Goal: Information Seeking & Learning: Find specific fact

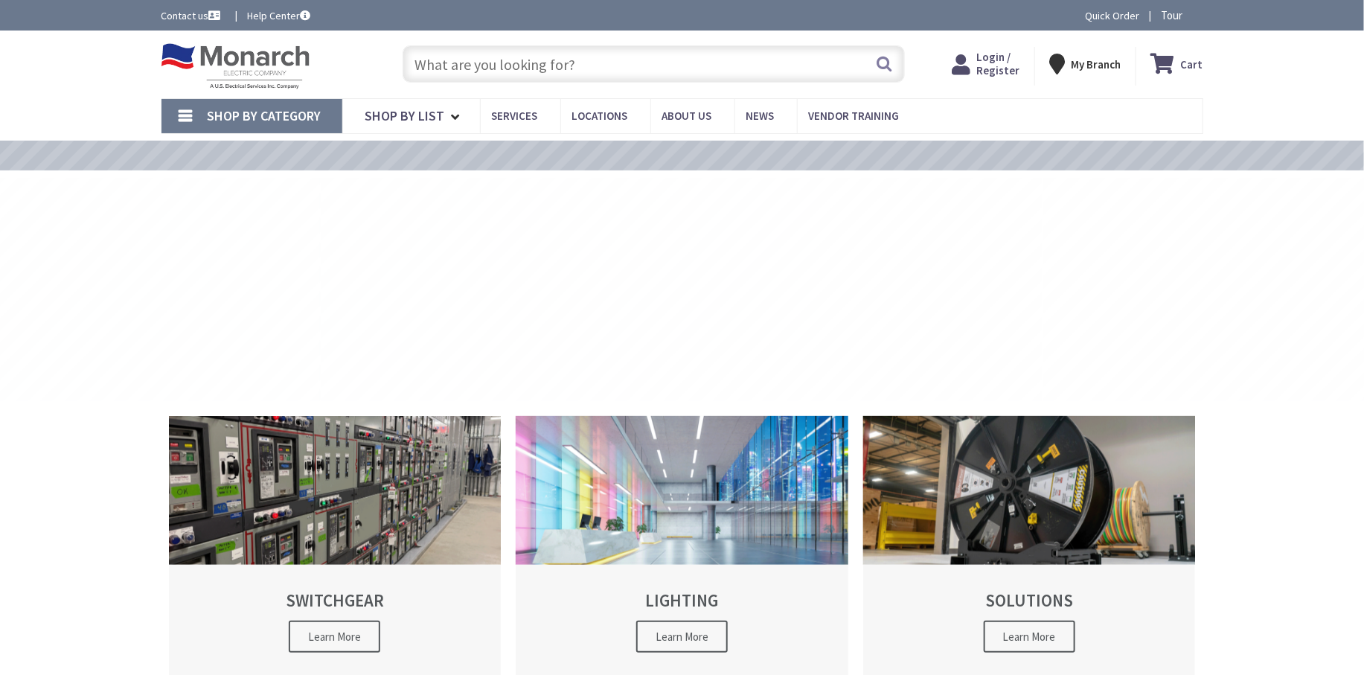
click at [509, 62] on input "text" at bounding box center [654, 63] width 502 height 37
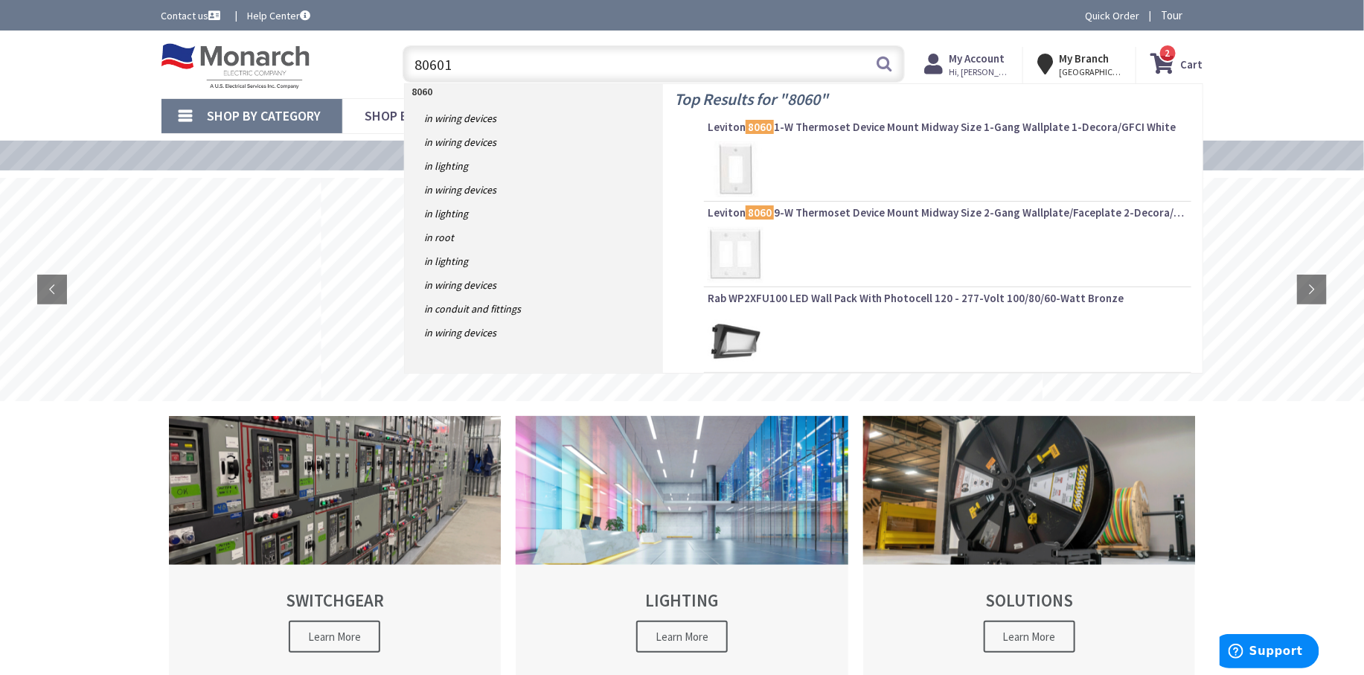
type input "806015"
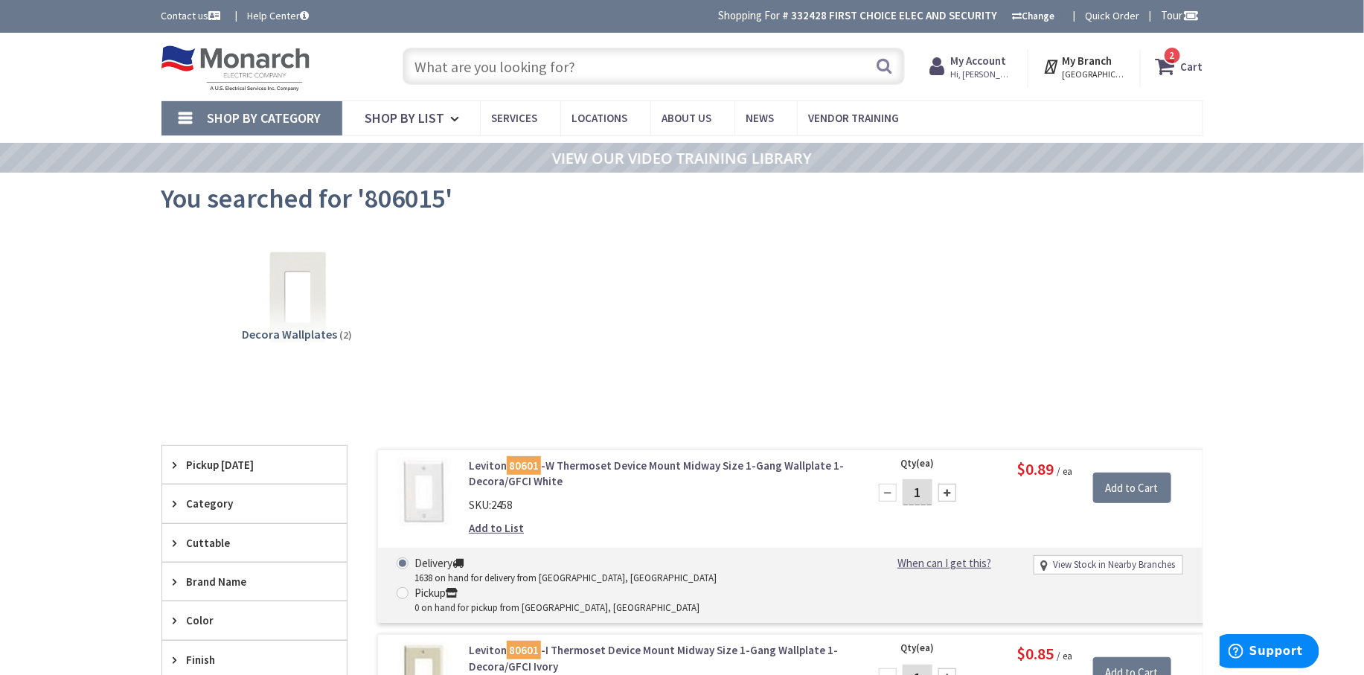
drag, startPoint x: 479, startPoint y: 55, endPoint x: 480, endPoint y: 63, distance: 7.6
click at [479, 57] on input "text" at bounding box center [654, 66] width 502 height 37
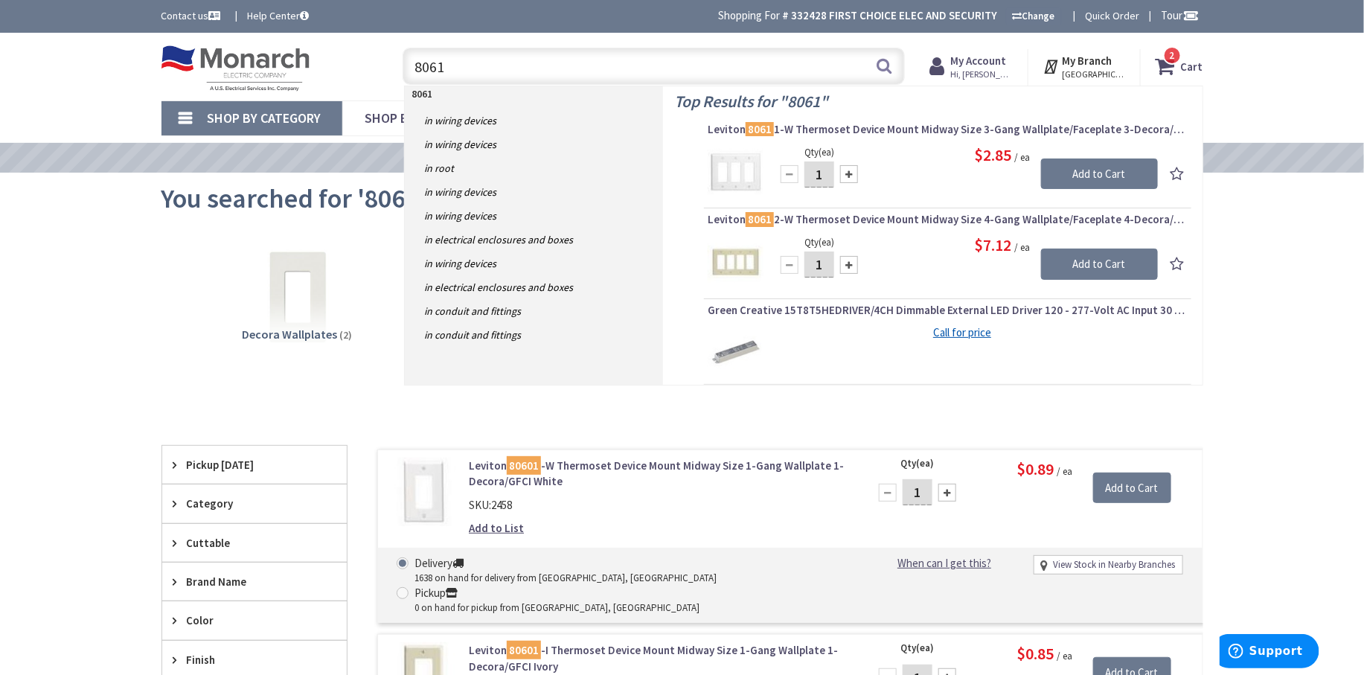
click at [428, 72] on input "8061" at bounding box center [654, 66] width 502 height 37
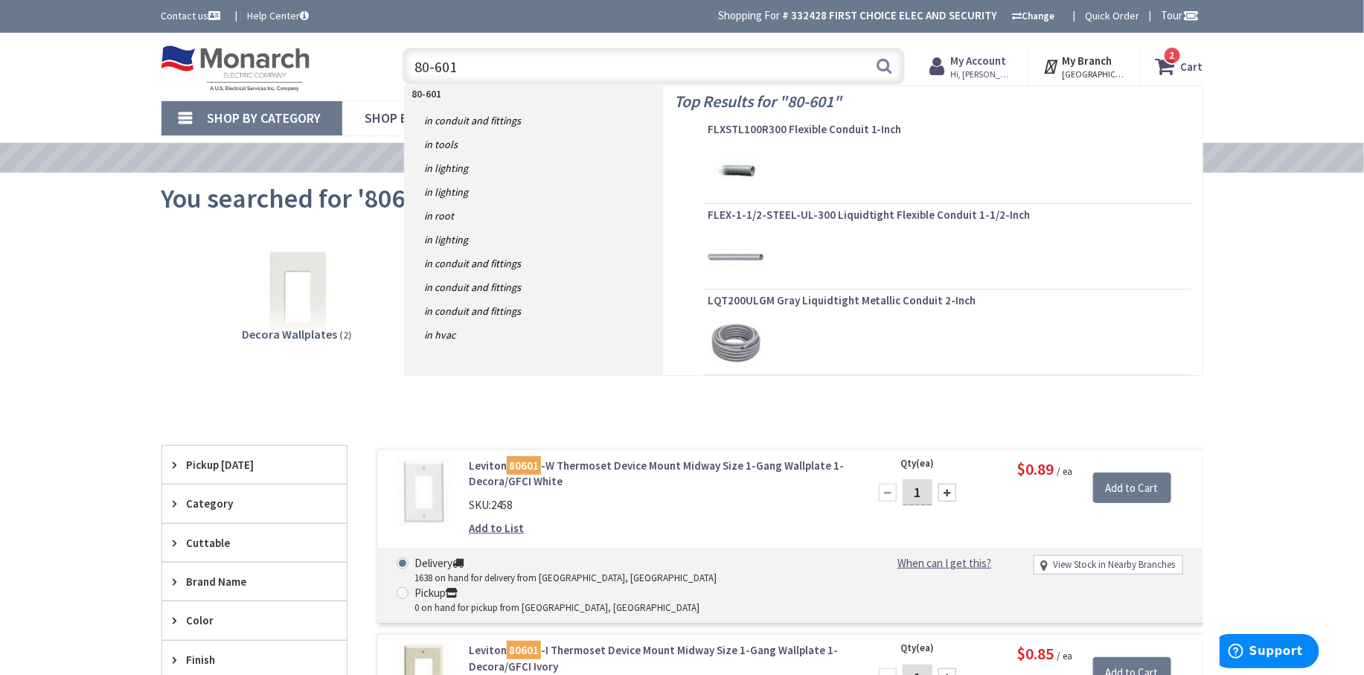
type input "80-6015"
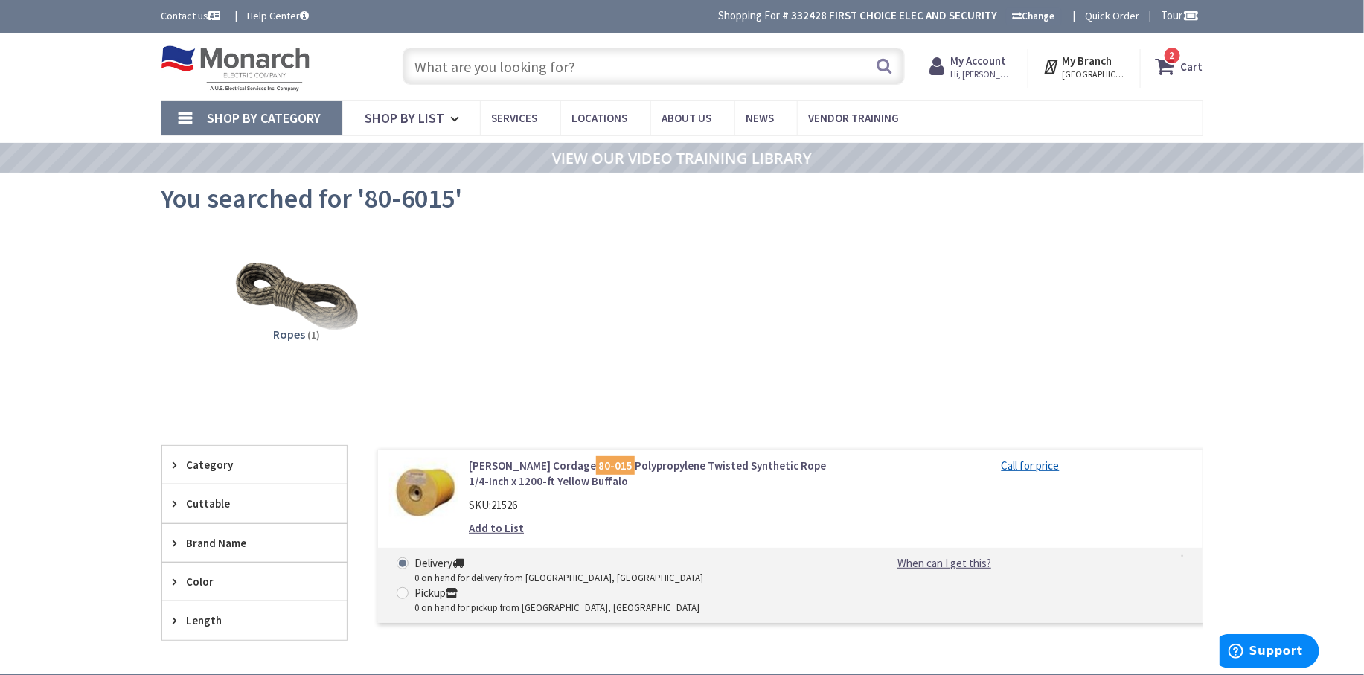
click at [498, 45] on div "Search" at bounding box center [650, 66] width 510 height 48
click at [503, 61] on input "text" at bounding box center [654, 66] width 502 height 37
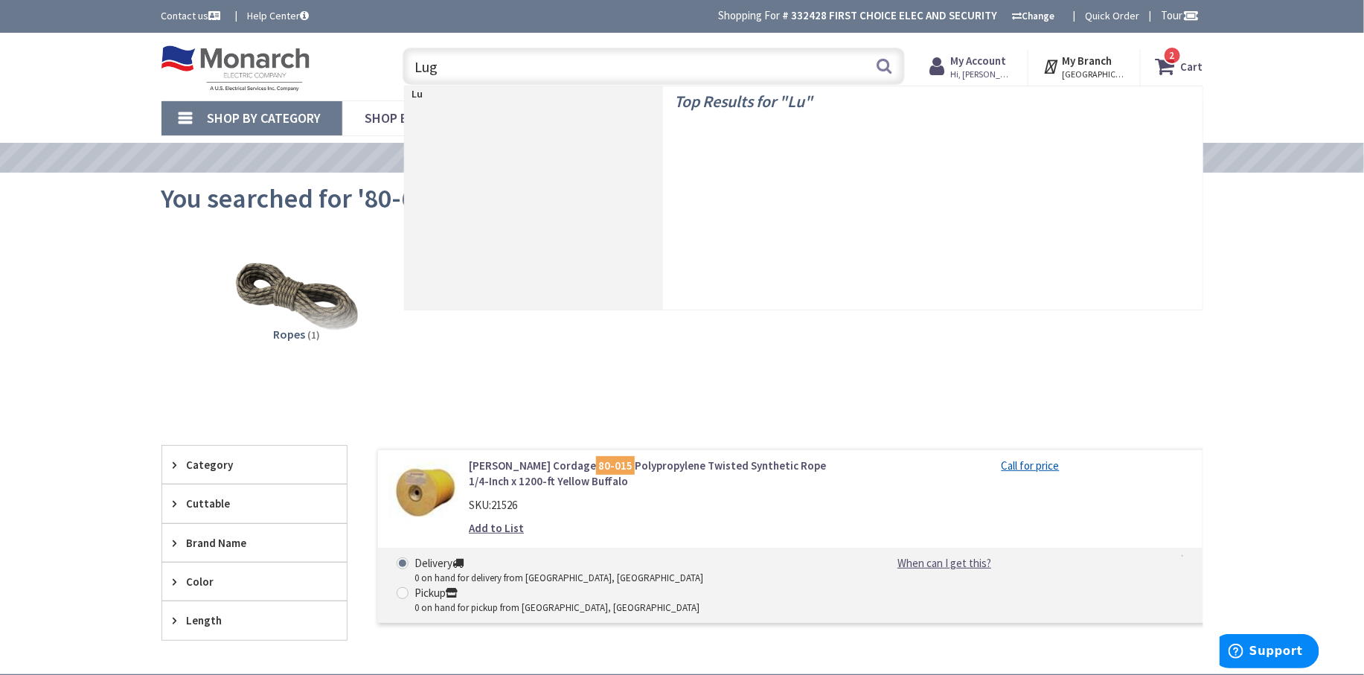
type input "Lugs"
